Goal: Transaction & Acquisition: Book appointment/travel/reservation

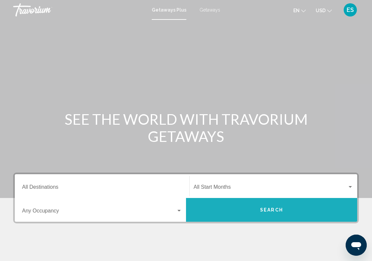
click at [272, 207] on span "Search" at bounding box center [271, 209] width 23 height 5
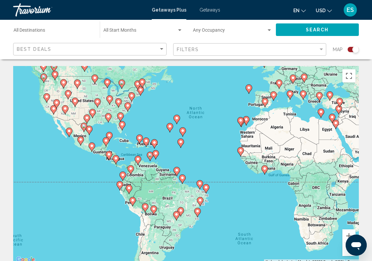
drag, startPoint x: 203, startPoint y: 154, endPoint x: 234, endPoint y: 112, distance: 52.3
click at [234, 112] on div "To activate drag with keyboard, press Alt + Enter. Once in keyboard drag state,…" at bounding box center [186, 165] width 346 height 198
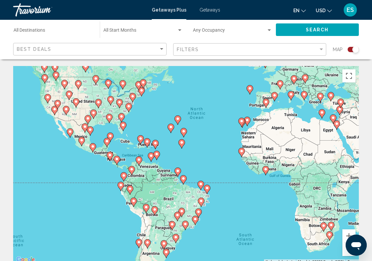
click at [113, 125] on div "To activate drag with keyboard, press Alt + Enter. Once in keyboard drag state,…" at bounding box center [186, 165] width 346 height 198
click at [111, 122] on gmp-advanced-marker "Main content" at bounding box center [109, 118] width 7 height 10
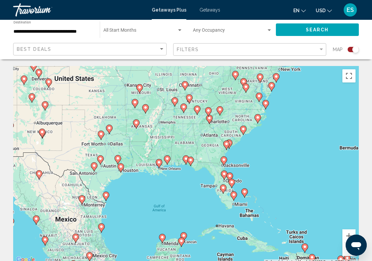
click at [193, 163] on gmp-advanced-marker "Main content" at bounding box center [191, 161] width 7 height 10
type input "**********"
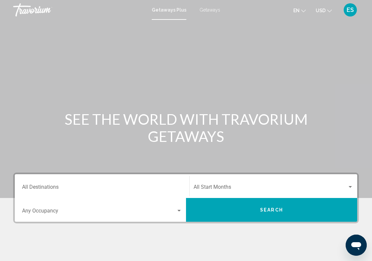
click at [129, 177] on div "Destination All Destinations" at bounding box center [102, 186] width 160 height 21
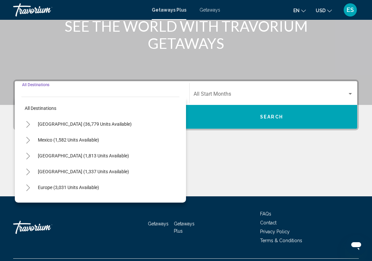
scroll to position [109, 0]
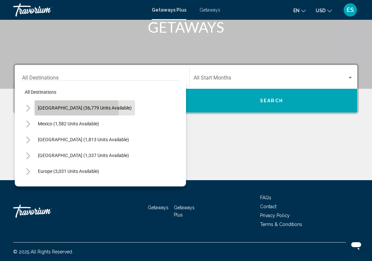
click at [67, 108] on span "[GEOGRAPHIC_DATA] (36,779 units available)" at bounding box center [85, 107] width 94 height 5
type input "**********"
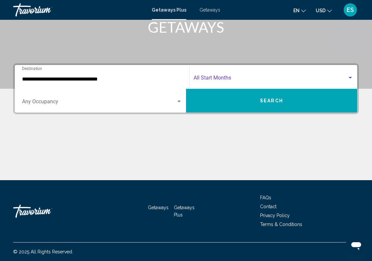
click at [219, 76] on span "Search widget" at bounding box center [271, 79] width 154 height 6
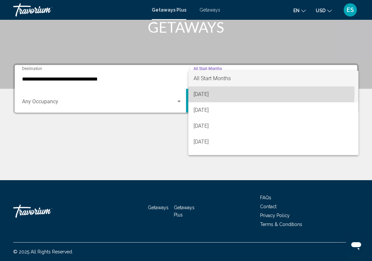
click at [221, 92] on span "[DATE]" at bounding box center [274, 94] width 160 height 16
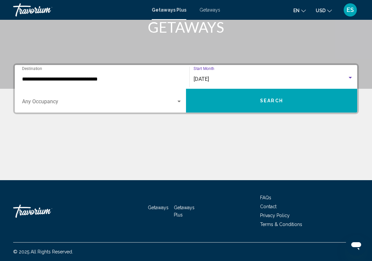
click at [73, 100] on span "Search widget" at bounding box center [99, 103] width 154 height 6
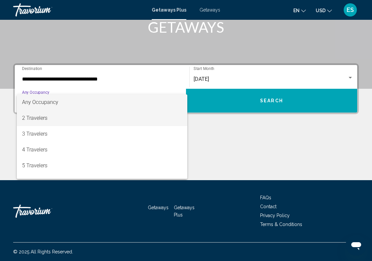
click at [49, 116] on span "2 Travelers" at bounding box center [102, 118] width 160 height 16
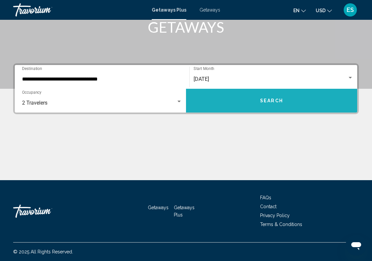
click at [282, 100] on span "Search" at bounding box center [271, 100] width 23 height 5
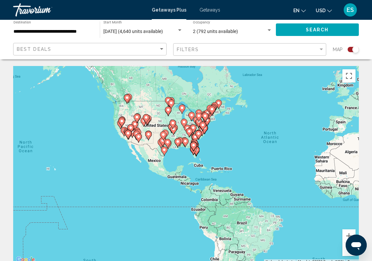
drag, startPoint x: 147, startPoint y: 152, endPoint x: 252, endPoint y: 134, distance: 106.7
click at [252, 134] on div "To activate drag with keyboard, press Alt + Enter. Once in keyboard drag state,…" at bounding box center [186, 165] width 346 height 198
click at [186, 146] on icon "Main content" at bounding box center [186, 142] width 6 height 9
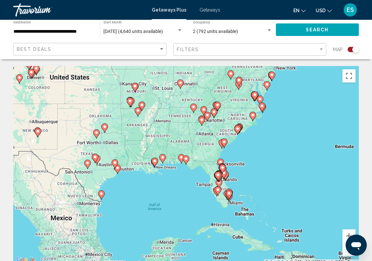
click at [189, 163] on gmp-advanced-marker "Main content" at bounding box center [186, 160] width 7 height 10
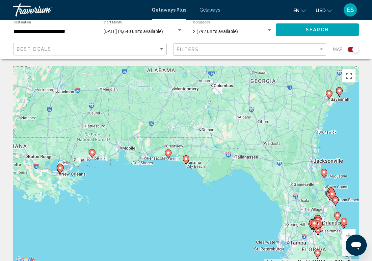
click at [184, 160] on icon "Main content" at bounding box center [186, 159] width 7 height 9
type input "**********"
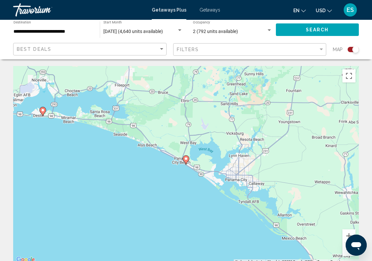
click at [188, 163] on gmp-advanced-marker "Main content" at bounding box center [186, 160] width 7 height 10
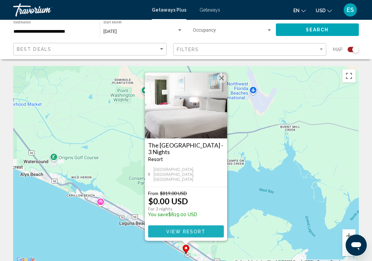
click at [195, 229] on span "View Resort" at bounding box center [185, 231] width 39 height 5
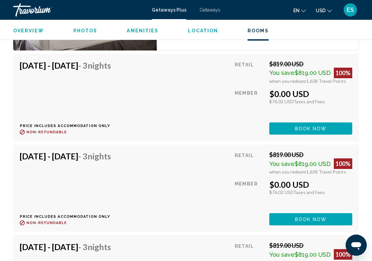
scroll to position [1184, 0]
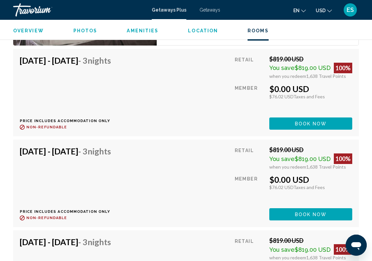
click at [315, 121] on span "Book now" at bounding box center [311, 123] width 32 height 5
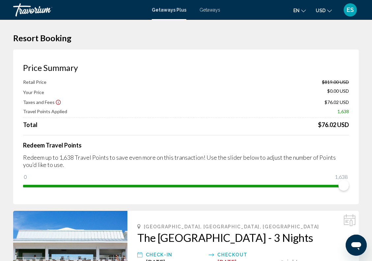
scroll to position [46, 0]
